Goal: Transaction & Acquisition: Purchase product/service

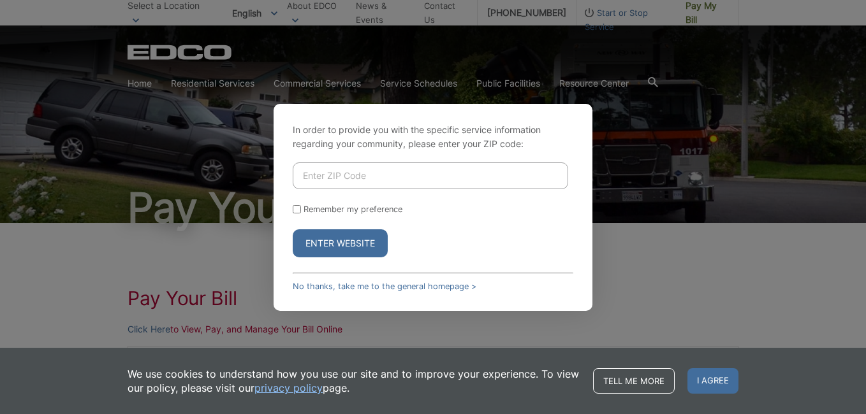
click at [347, 182] on input "Enter ZIP Code" at bounding box center [430, 176] width 275 height 27
type input "92064"
click at [356, 247] on button "Enter Website" at bounding box center [340, 243] width 95 height 28
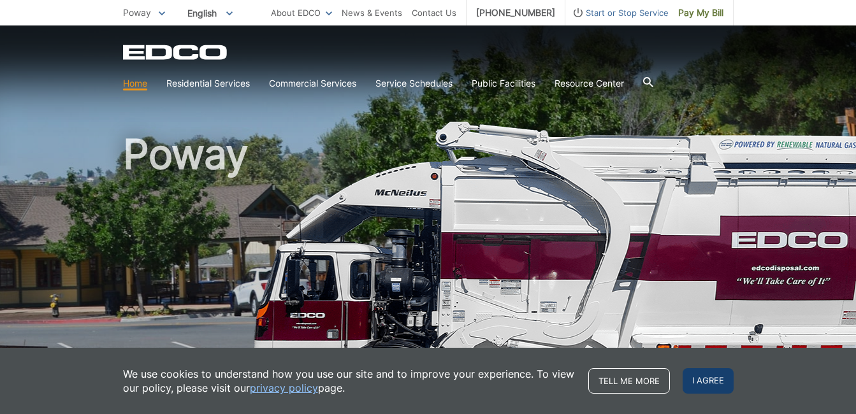
click at [715, 385] on span "I agree" at bounding box center [708, 380] width 51 height 25
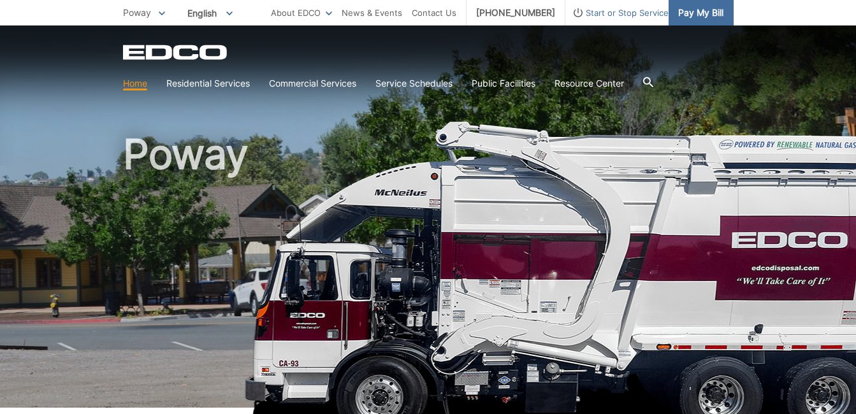
click at [697, 14] on span "Pay My Bill" at bounding box center [700, 13] width 45 height 14
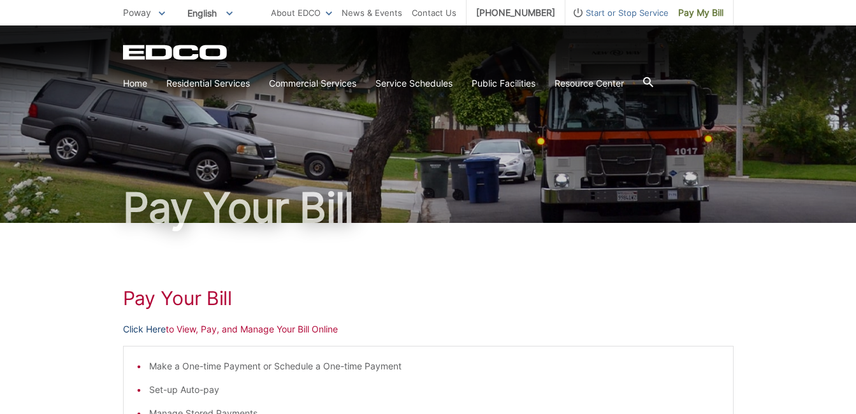
click at [154, 330] on link "Click Here" at bounding box center [144, 330] width 43 height 14
